Goal: Information Seeking & Learning: Check status

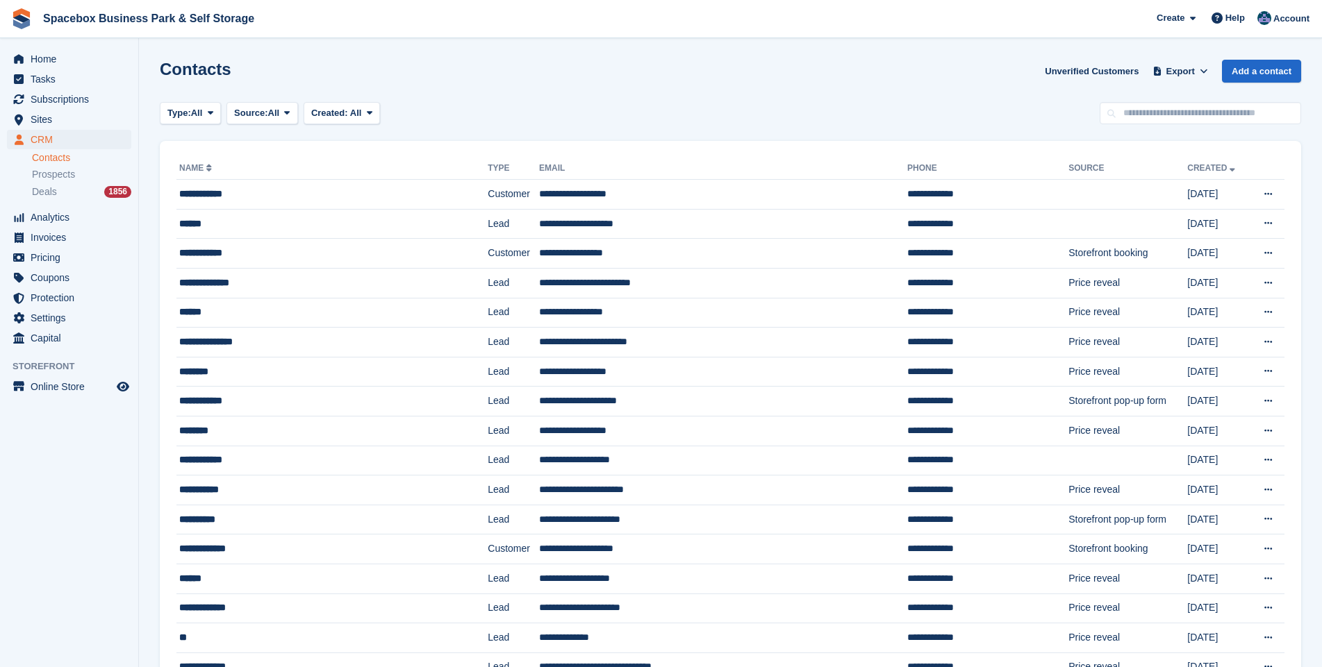
drag, startPoint x: 1206, startPoint y: 433, endPoint x: 1292, endPoint y: 349, distance: 119.3
drag, startPoint x: 1292, startPoint y: 349, endPoint x: 933, endPoint y: 15, distance: 490.4
click at [933, 15] on span "Spacebox Business Park & Self Storage Create Subscription Invoice Contact Deal …" at bounding box center [661, 19] width 1322 height 38
click at [63, 91] on span "Subscriptions" at bounding box center [72, 99] width 83 height 19
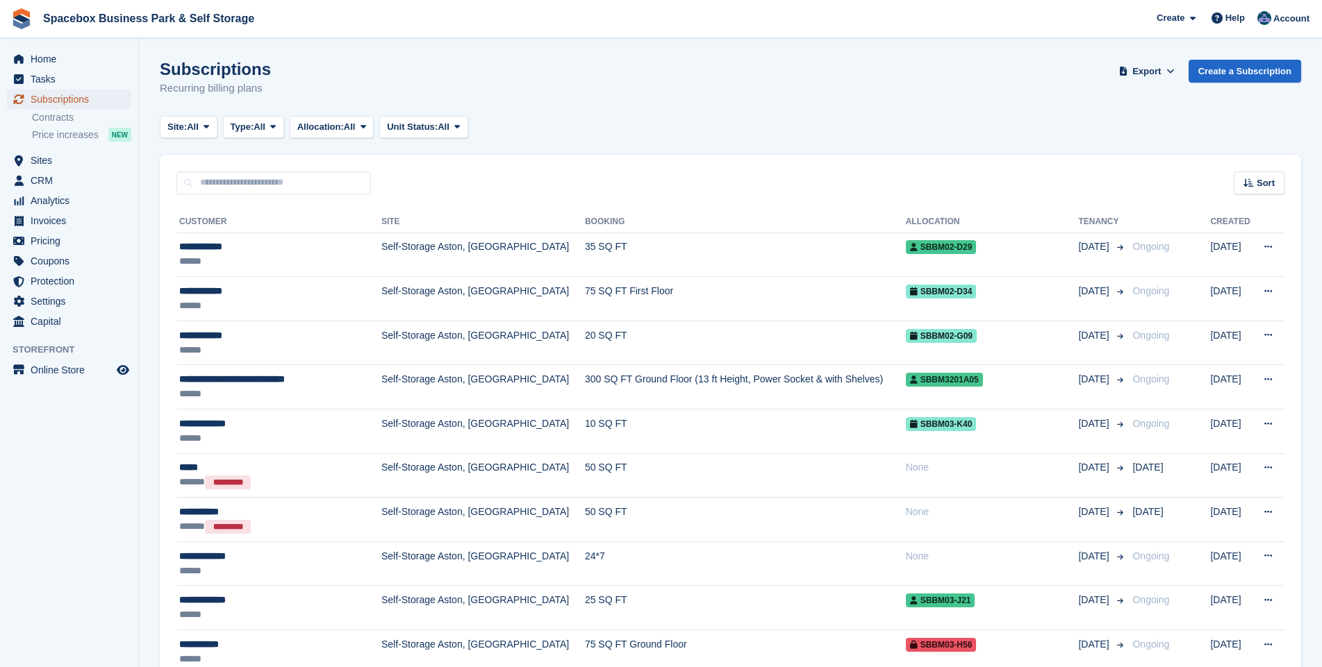
click at [53, 105] on span "Subscriptions" at bounding box center [72, 99] width 83 height 19
click at [232, 184] on input "text" at bounding box center [273, 183] width 194 height 23
type input "***"
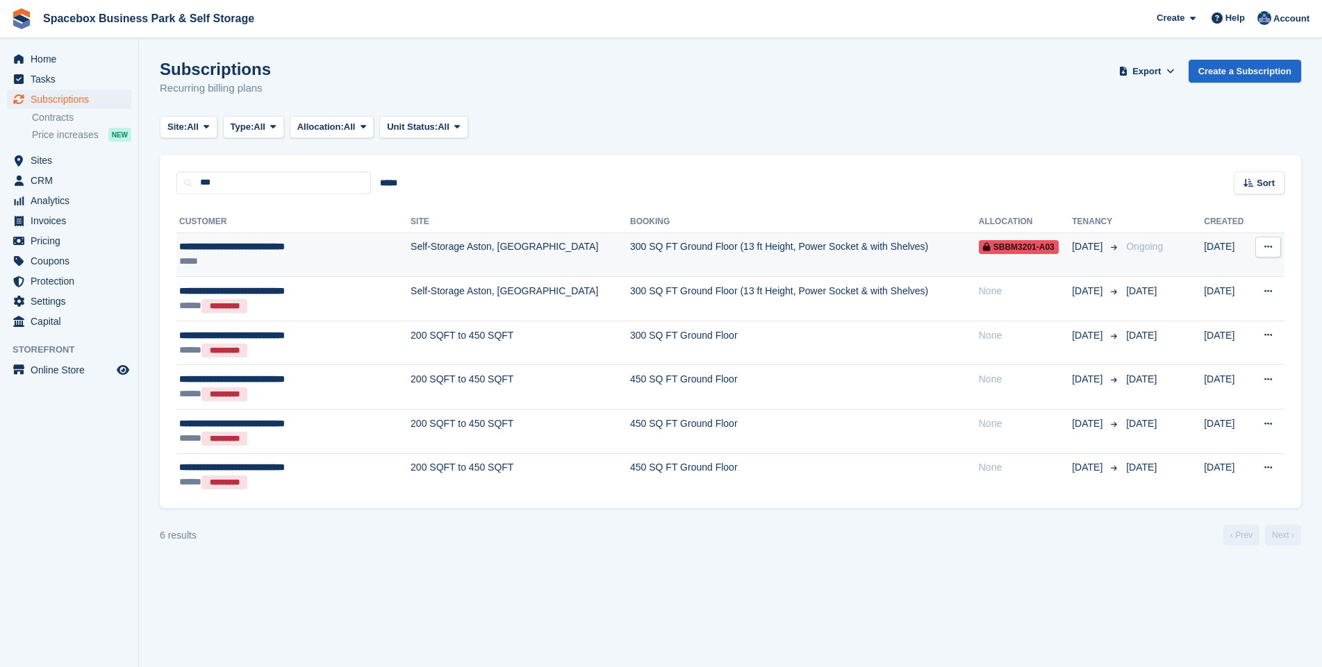
click at [435, 244] on td "Self-Storage Aston, [GEOGRAPHIC_DATA]" at bounding box center [519, 255] width 219 height 44
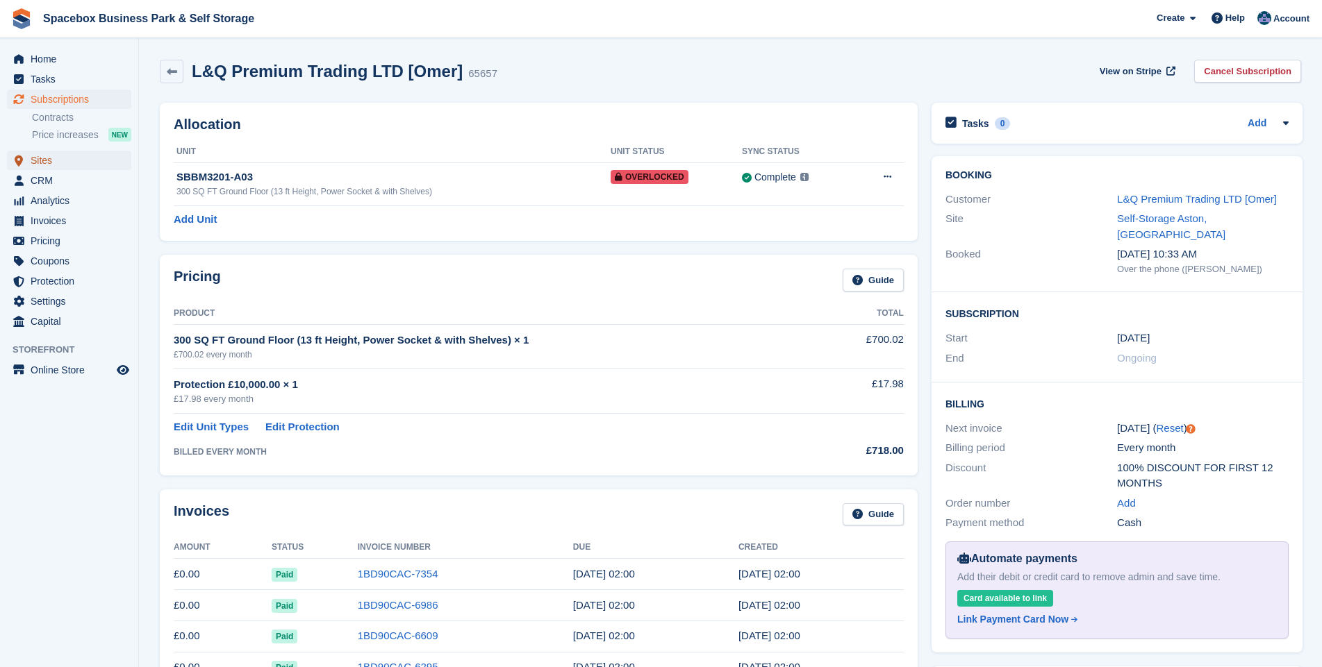
click at [48, 161] on span "Sites" at bounding box center [72, 160] width 83 height 19
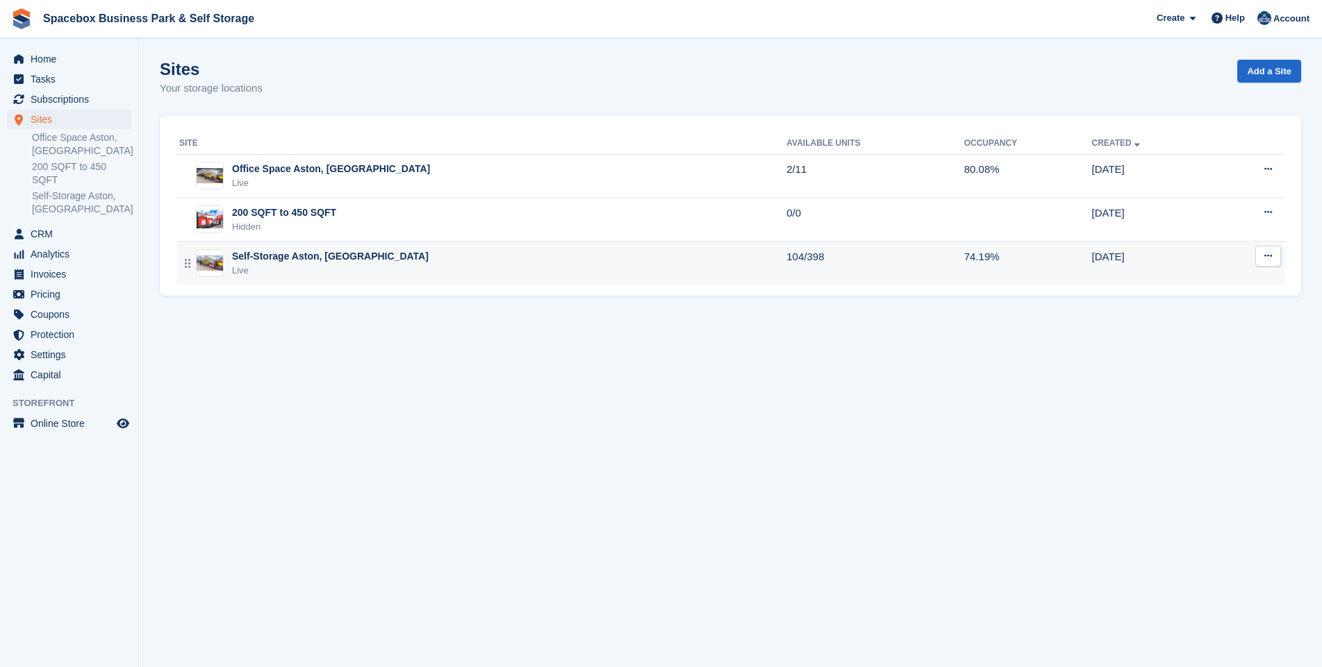
click at [262, 267] on div "Live" at bounding box center [330, 271] width 197 height 14
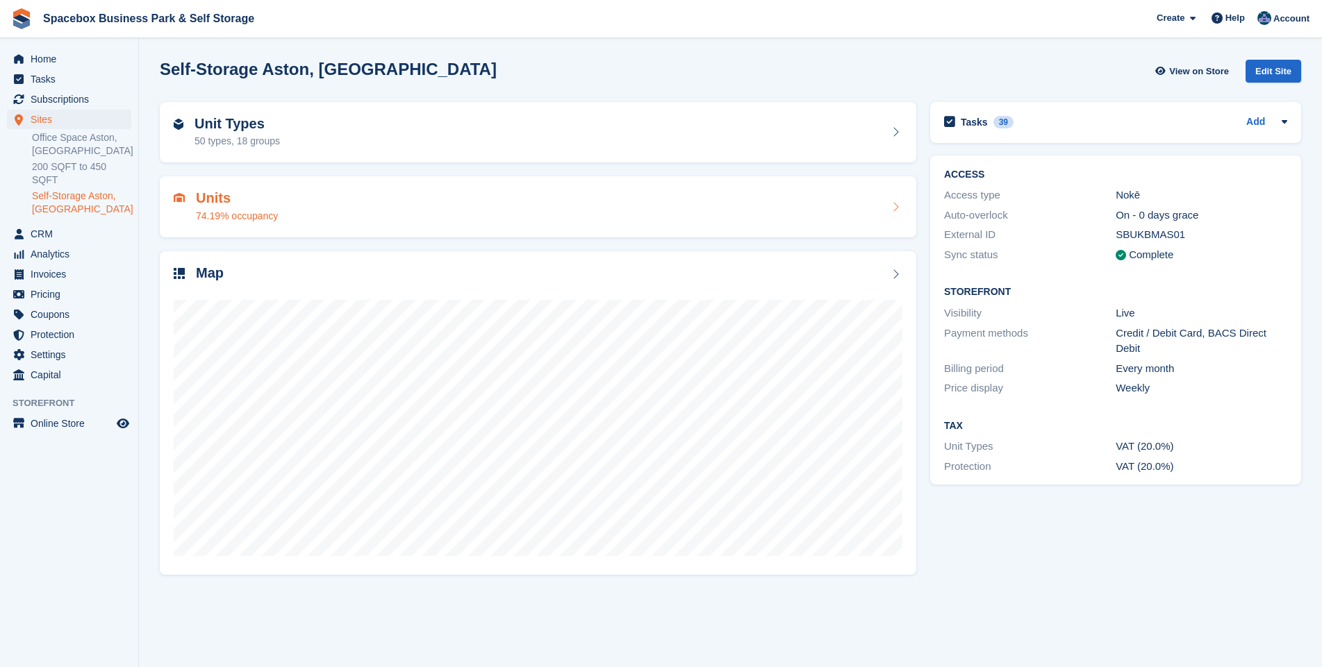
click at [213, 214] on div "74.19% occupancy" at bounding box center [237, 216] width 82 height 15
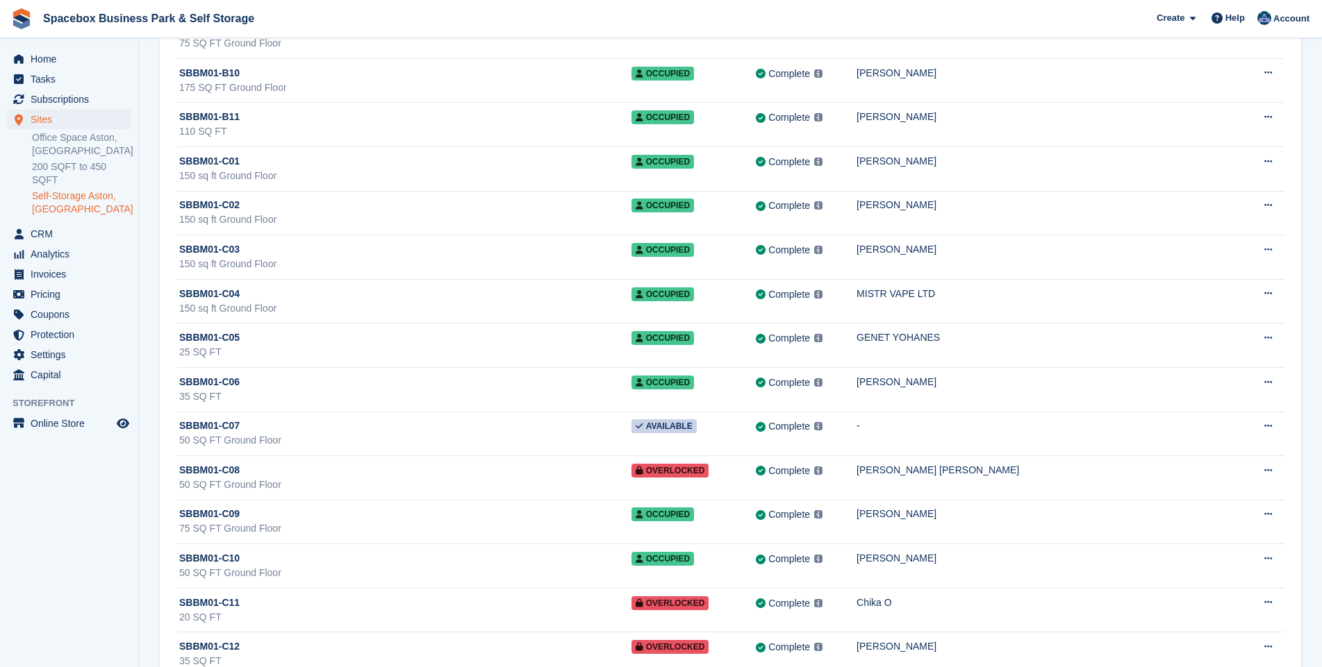
scroll to position [2503, 0]
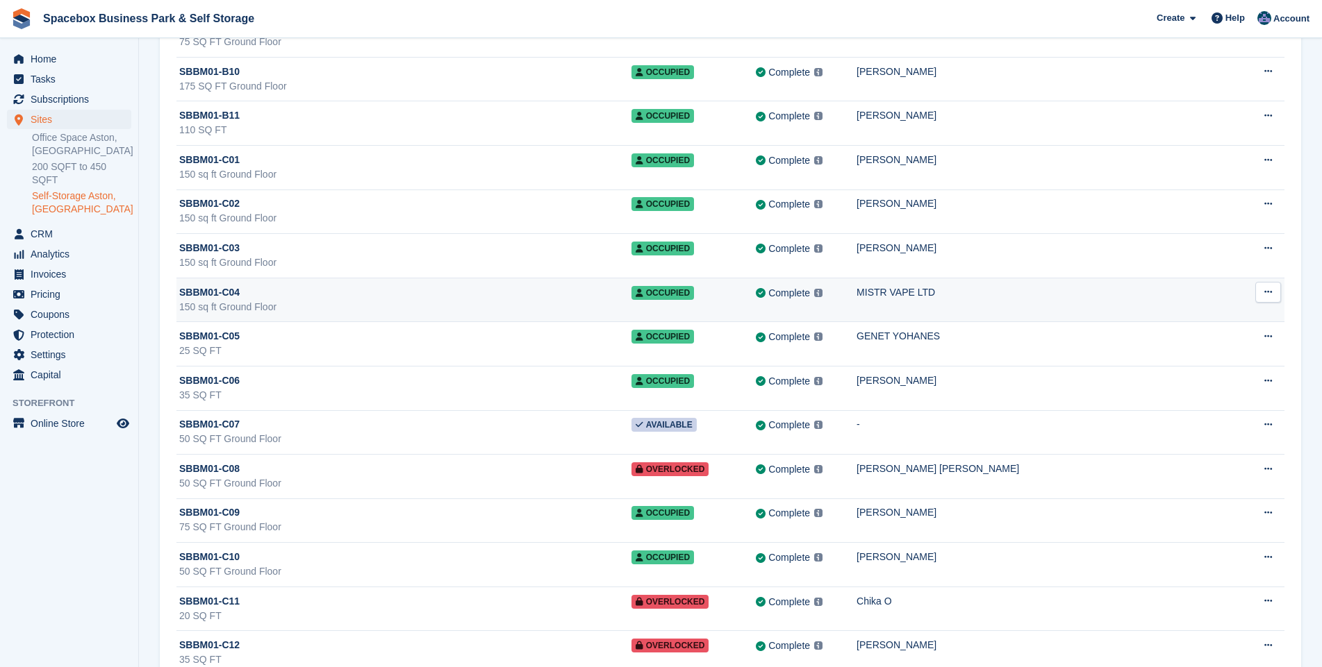
click at [420, 301] on div "150 sq ft Ground Floor" at bounding box center [405, 307] width 452 height 15
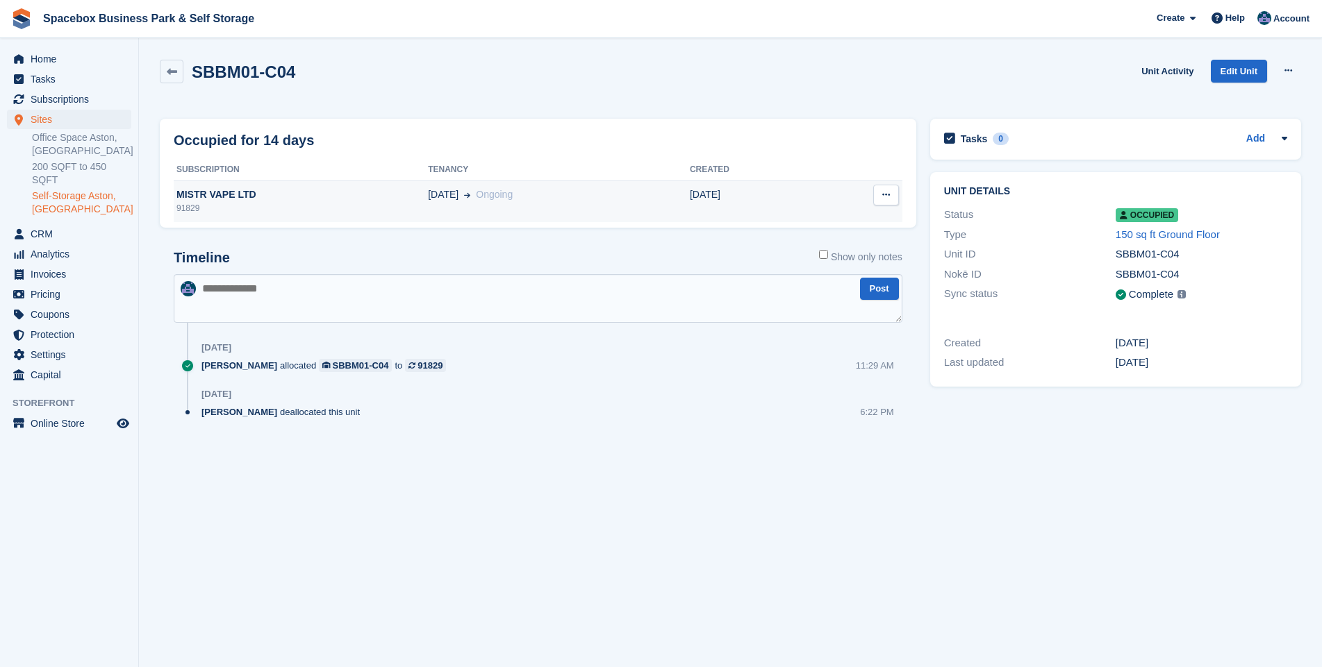
click at [242, 197] on div "MISTR VAPE LTD" at bounding box center [301, 195] width 254 height 15
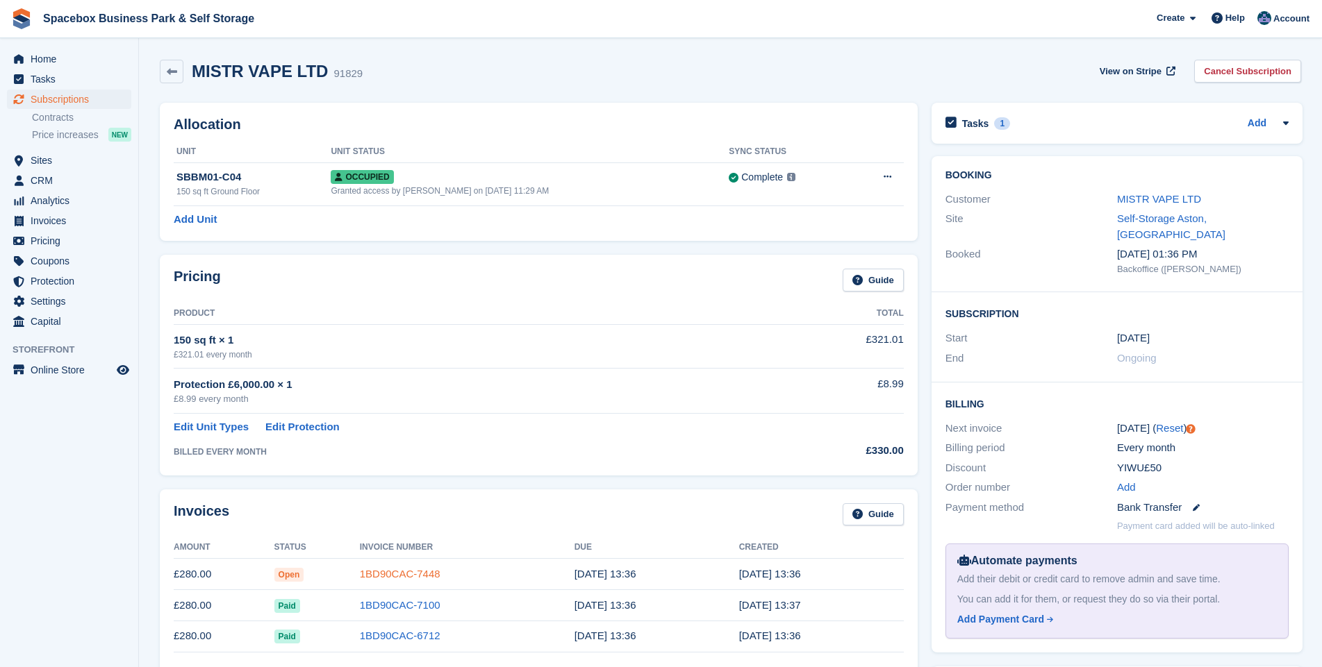
click at [391, 574] on link "1BD90CAC-7448" at bounding box center [400, 574] width 81 height 12
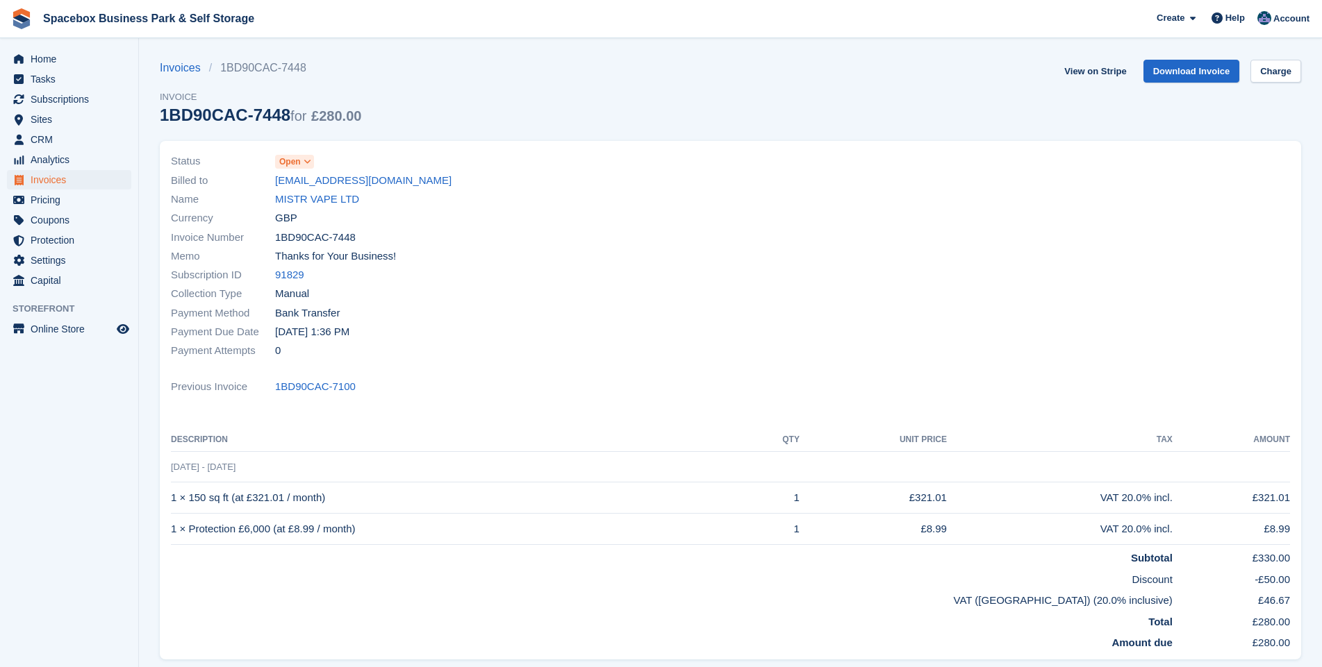
click at [306, 161] on icon at bounding box center [307, 162] width 8 height 8
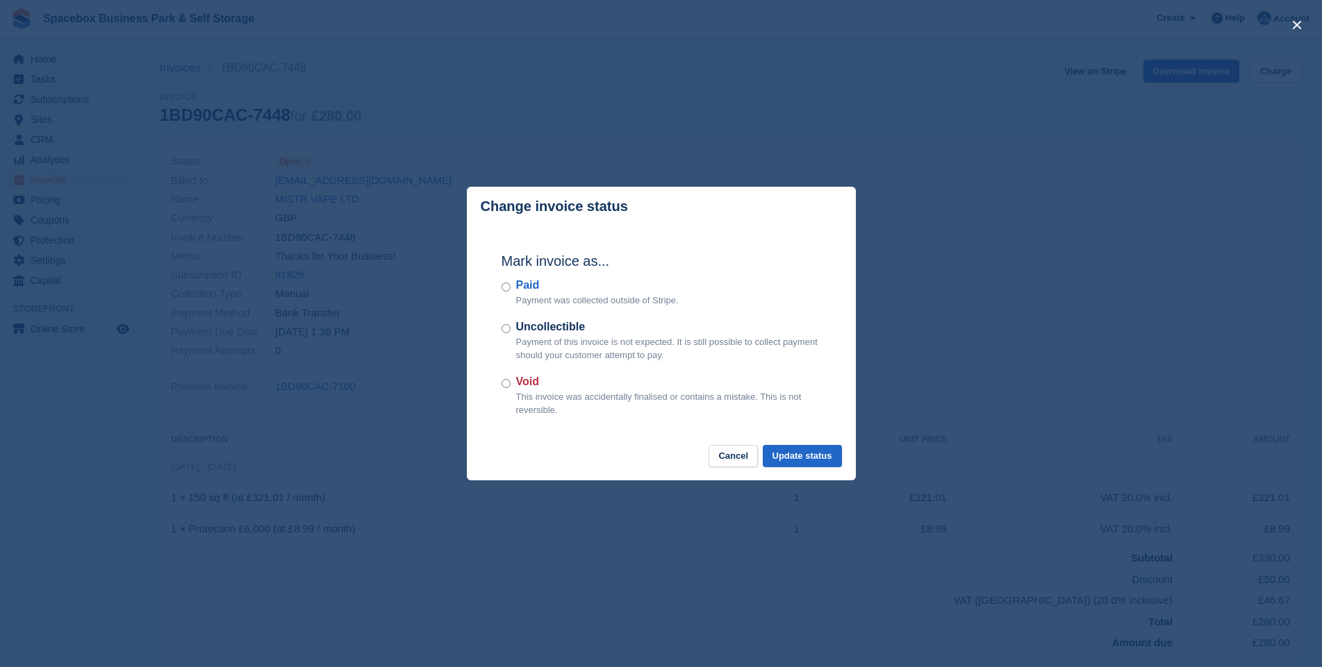
click at [506, 283] on div "Paid Payment was collected outside of Stripe." at bounding box center [660, 292] width 319 height 31
click at [815, 454] on button "Update status" at bounding box center [802, 456] width 79 height 23
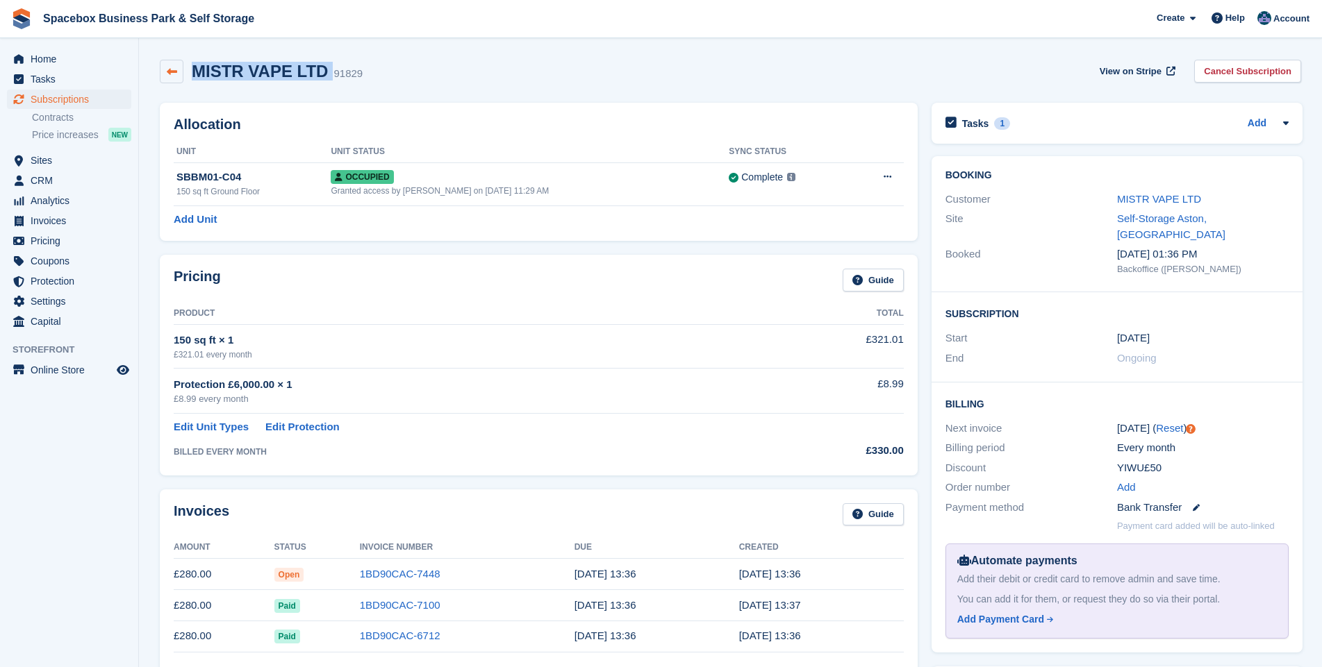
drag, startPoint x: 320, startPoint y: 73, endPoint x: 178, endPoint y: 70, distance: 142.4
click at [178, 70] on div "MISTR VAPE LTD 91829" at bounding box center [261, 72] width 203 height 24
drag, startPoint x: 178, startPoint y: 70, endPoint x: 229, endPoint y: 72, distance: 51.4
copy div "MISTR VAPE LTD"
click at [1148, 197] on link "MISTR VAPE LTD" at bounding box center [1159, 199] width 84 height 12
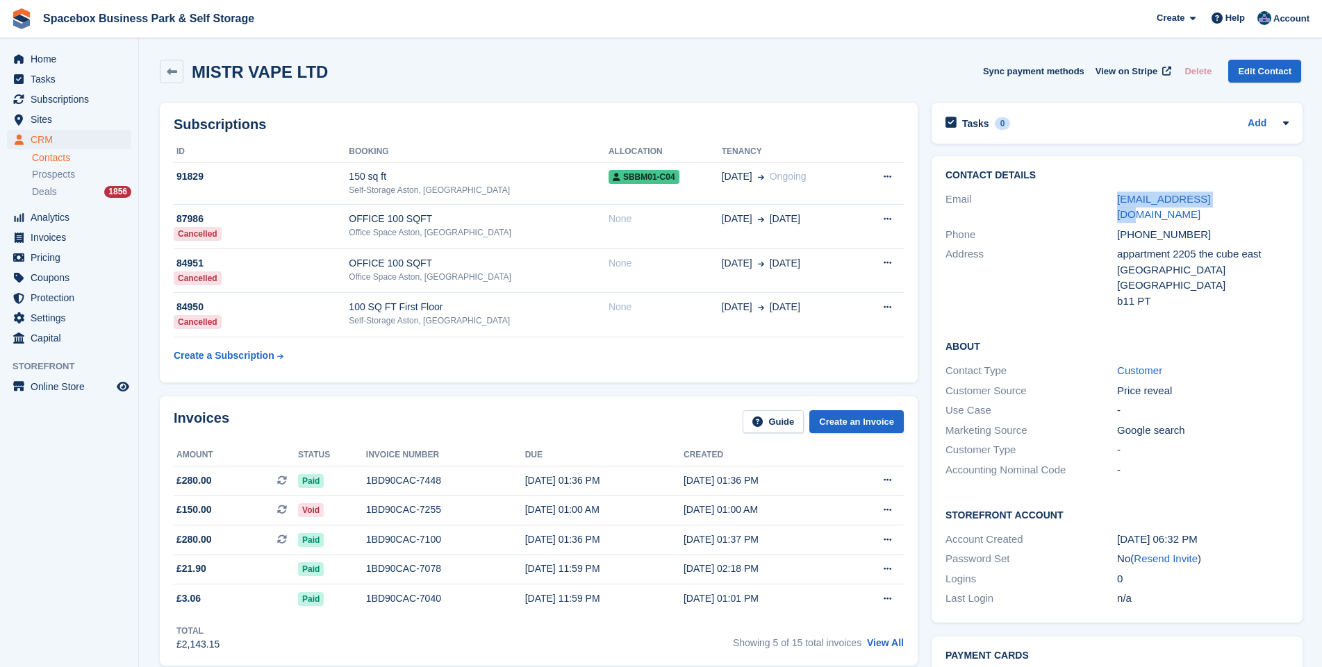
drag, startPoint x: 1233, startPoint y: 200, endPoint x: 1096, endPoint y: 200, distance: 137.5
click at [1096, 200] on div "Email yiwu5433@gmail.com" at bounding box center [1116, 207] width 343 height 35
drag, startPoint x: 1096, startPoint y: 200, endPoint x: 1133, endPoint y: 197, distance: 37.6
copy div "yiwu5433@gmail.com"
drag, startPoint x: 1192, startPoint y: 215, endPoint x: 1117, endPoint y: 218, distance: 75.8
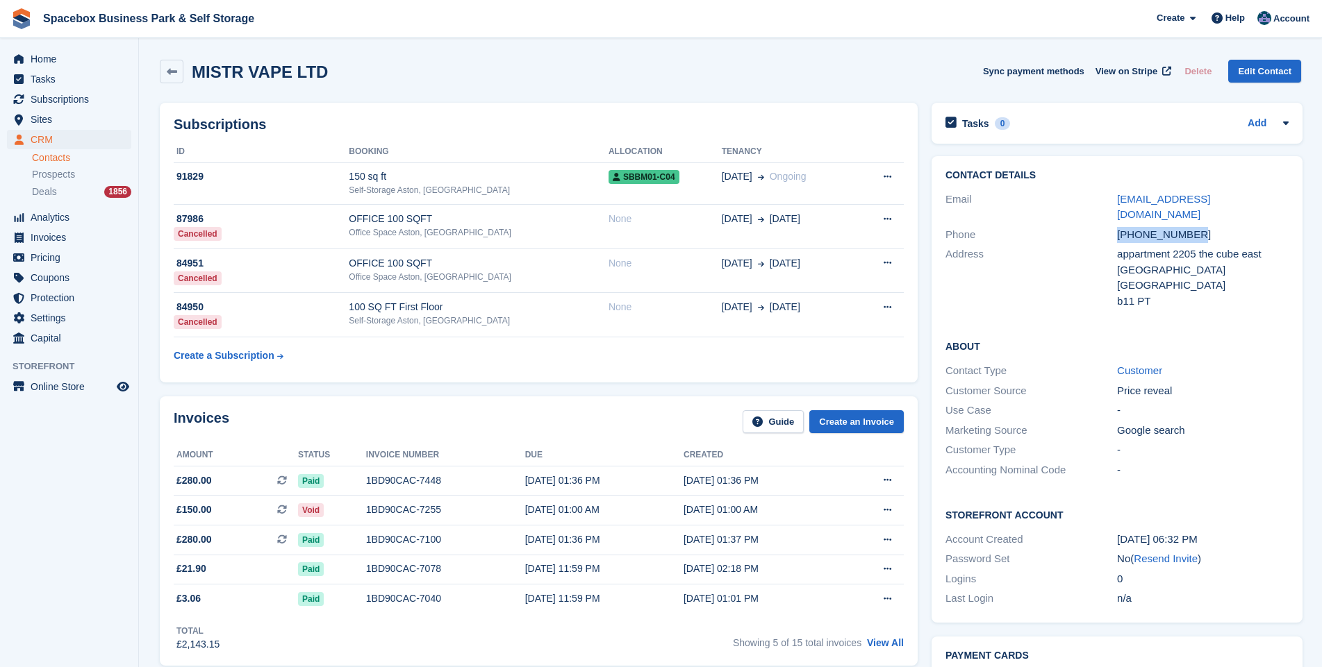
click at [1117, 227] on div "+447519659487" at bounding box center [1203, 235] width 172 height 16
copy div "+447519659487"
drag, startPoint x: 1115, startPoint y: 243, endPoint x: 1203, endPoint y: 281, distance: 96.1
click at [1203, 281] on div "appartment 2205 the cube east Birmingham United Kingdom b11 PT" at bounding box center [1203, 278] width 172 height 63
drag, startPoint x: 1203, startPoint y: 281, endPoint x: 1155, endPoint y: 260, distance: 52.5
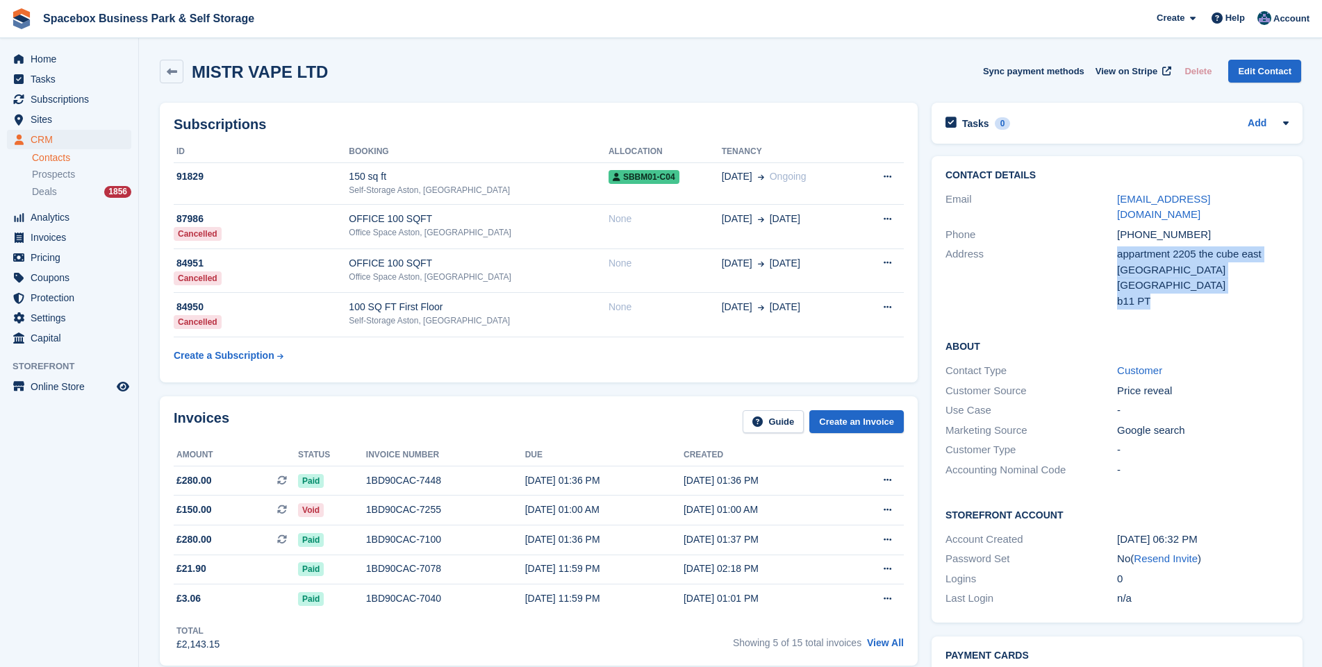
copy div "appartment 2205 the cube east Birmingham United Kingdom b11 PT"
click at [1203, 325] on div "About Contact Type Customer Customer Source Price reveal Use Case - Marketing S…" at bounding box center [1116, 409] width 371 height 169
drag, startPoint x: 1149, startPoint y: 285, endPoint x: 1104, endPoint y: 288, distance: 45.2
click at [1104, 288] on div "Address appartment 2205 the cube east Birmingham United Kingdom b11 PT" at bounding box center [1116, 277] width 343 height 67
drag, startPoint x: 1104, startPoint y: 288, endPoint x: 1181, endPoint y: 303, distance: 78.7
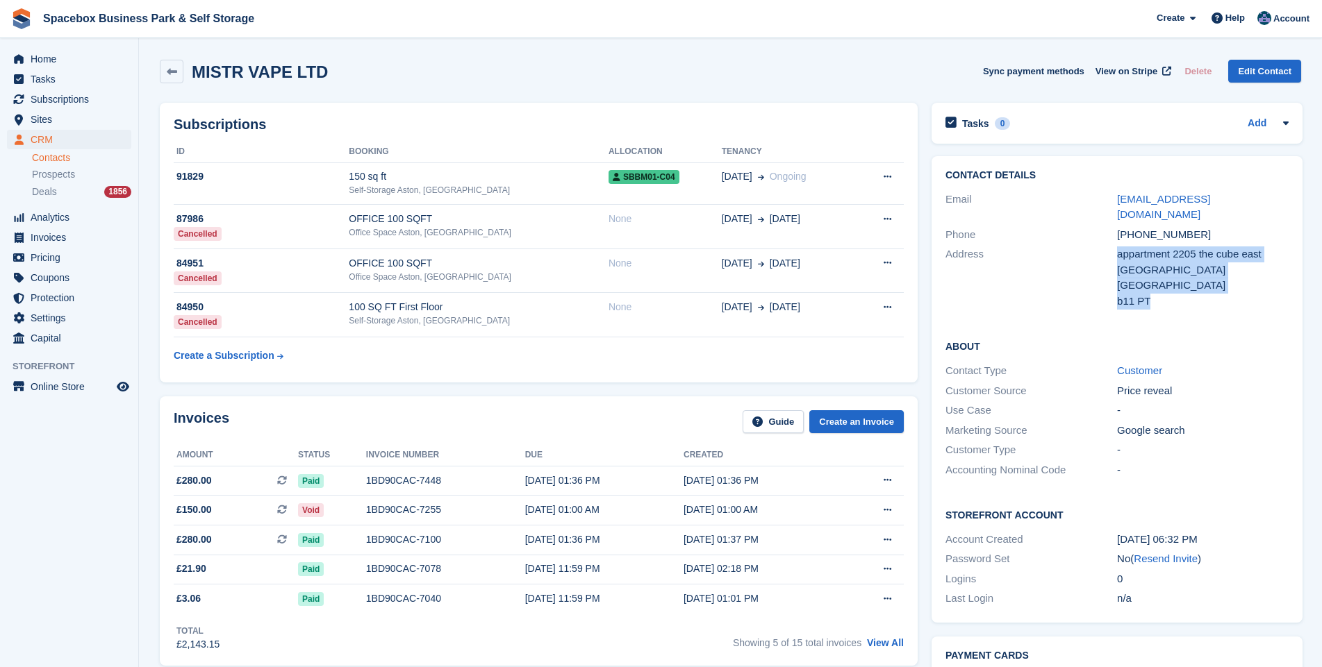
click at [1181, 303] on div "Contact Details Email yiwu5433@gmail.com Phone +447519659487 Address appartment…" at bounding box center [1116, 240] width 371 height 169
click at [1220, 339] on h2 "About" at bounding box center [1116, 346] width 343 height 14
drag, startPoint x: 1153, startPoint y: 286, endPoint x: 1115, endPoint y: 285, distance: 38.2
click at [1117, 294] on div "b11 PT" at bounding box center [1203, 302] width 172 height 16
drag, startPoint x: 1115, startPoint y: 285, endPoint x: 1122, endPoint y: 288, distance: 7.8
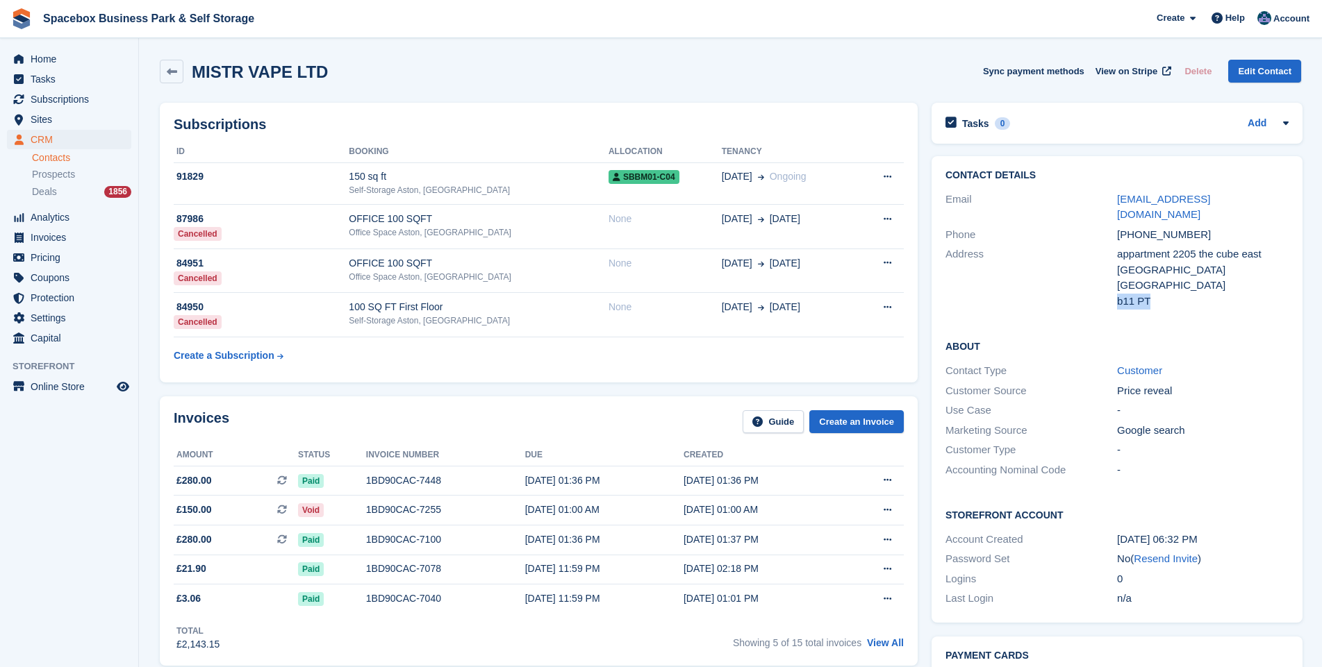
copy div "b11 PT"
drag, startPoint x: 318, startPoint y: 73, endPoint x: 184, endPoint y: 76, distance: 134.1
click at [184, 76] on div "MISTR VAPE LTD Sync payment methods View on Stripe Delete Edit Contact" at bounding box center [730, 72] width 1141 height 24
drag, startPoint x: 184, startPoint y: 76, endPoint x: 198, endPoint y: 76, distance: 13.9
copy h2 "MISTR VAPE LTD"
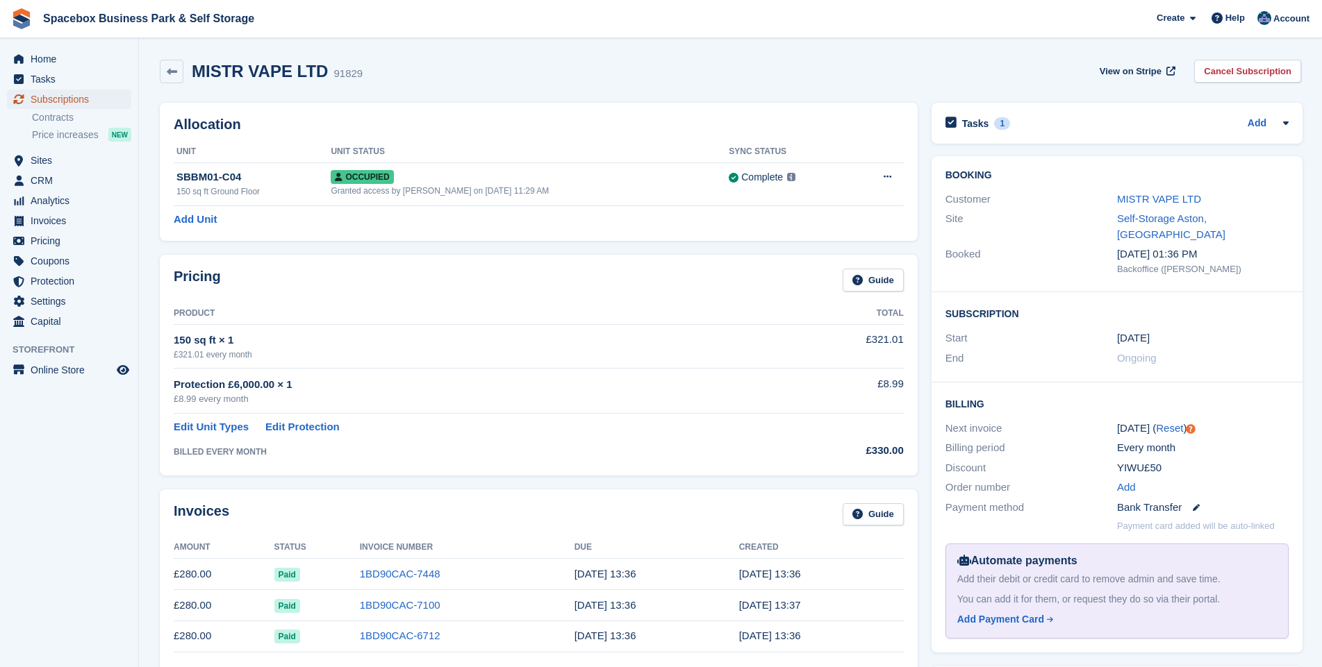
click at [61, 99] on span "Subscriptions" at bounding box center [72, 99] width 83 height 19
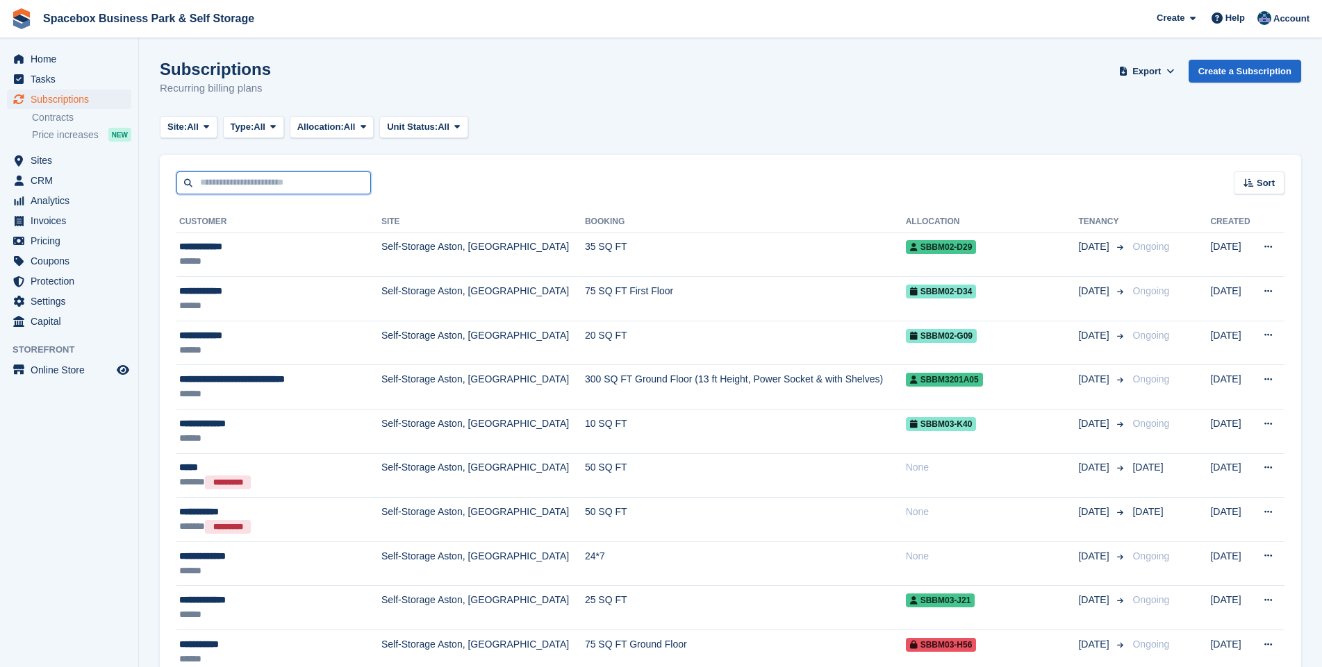
click at [239, 191] on input "text" at bounding box center [273, 183] width 194 height 23
type input "***"
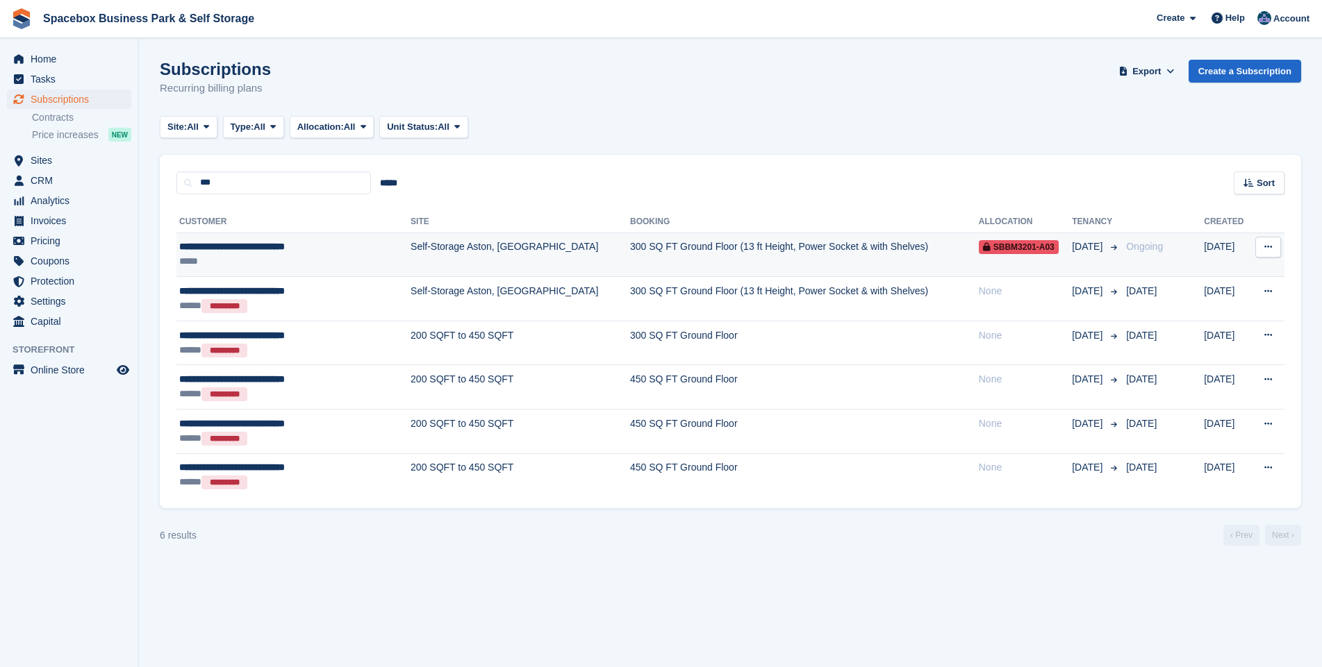
click at [411, 244] on td "Self-Storage Aston, [GEOGRAPHIC_DATA]" at bounding box center [519, 255] width 219 height 44
